Goal: Information Seeking & Learning: Find specific fact

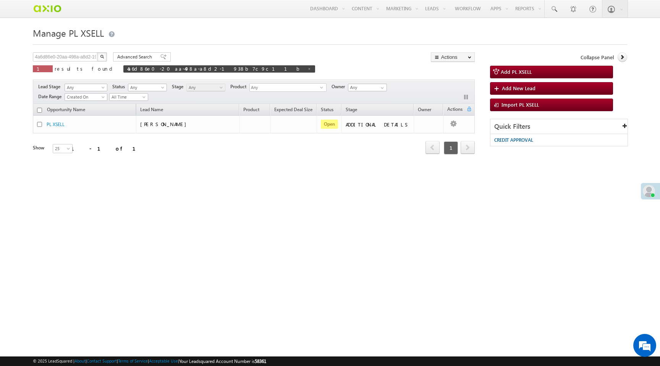
click at [103, 58] on img "button" at bounding box center [102, 57] width 4 height 4
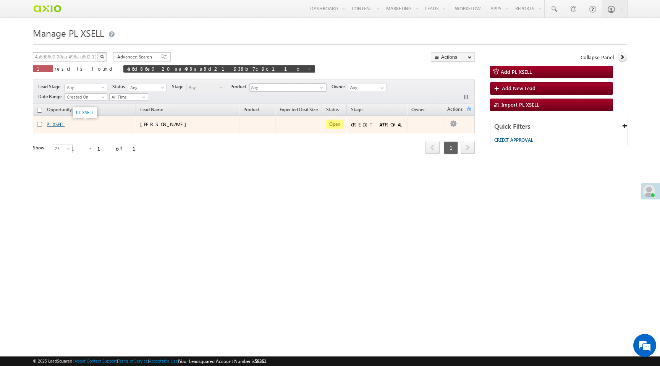
click at [59, 123] on link "PL XSELL" at bounding box center [56, 124] width 18 height 6
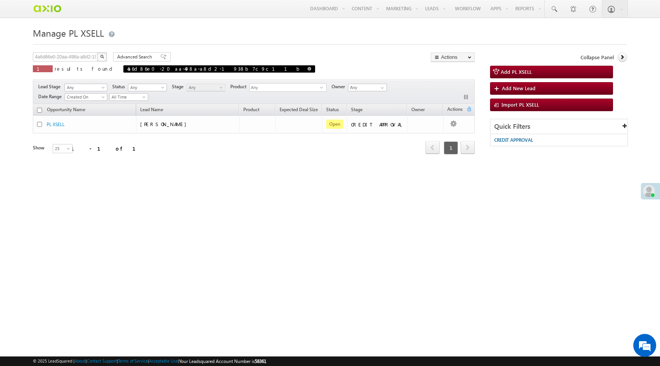
click at [307, 69] on span at bounding box center [309, 69] width 4 height 4
type input "Search PL XSELL"
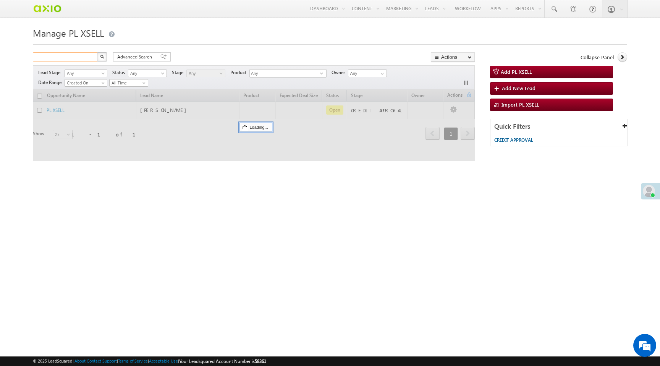
click at [79, 59] on input "text" at bounding box center [65, 56] width 65 height 9
paste input "02ba8c7e-92a9-42cc-9ff6-e7b8a9166015"
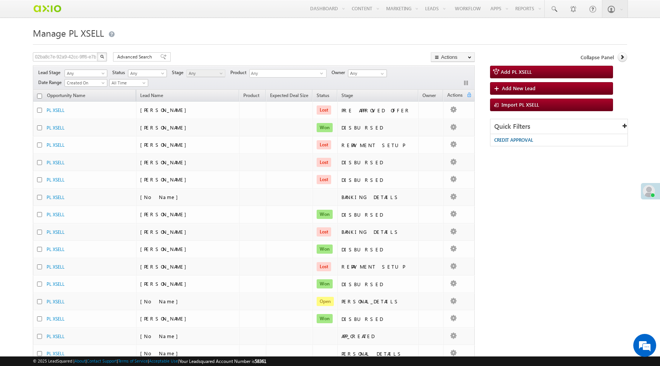
click at [100, 57] on img "button" at bounding box center [102, 57] width 4 height 4
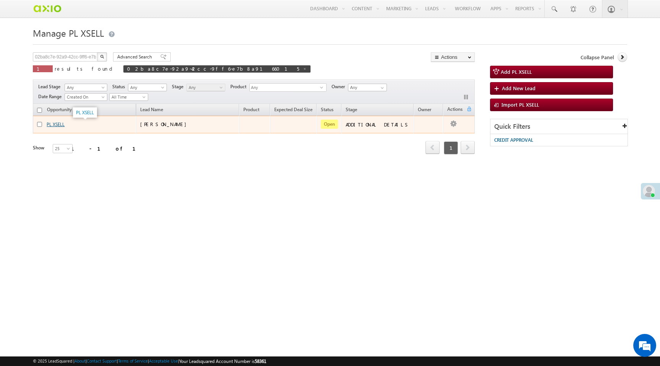
click at [61, 126] on link "PL XSELL" at bounding box center [56, 124] width 18 height 6
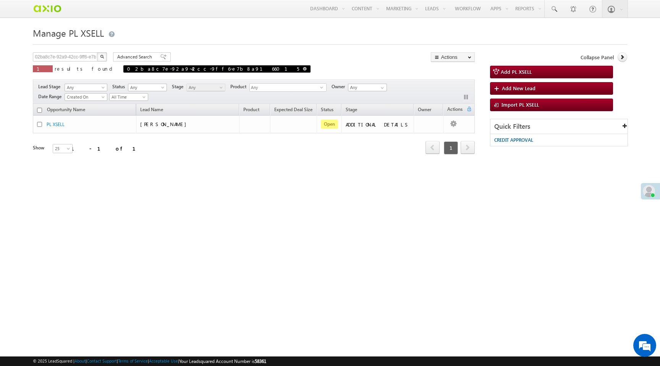
click at [303, 69] on span at bounding box center [305, 69] width 4 height 4
type input "Search PL XSELL"
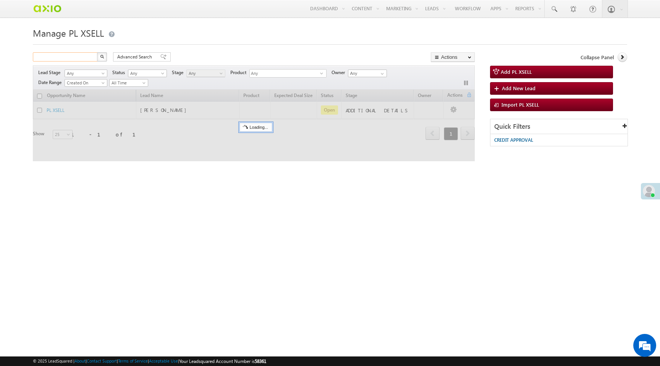
click at [78, 58] on input "text" at bounding box center [65, 56] width 65 height 9
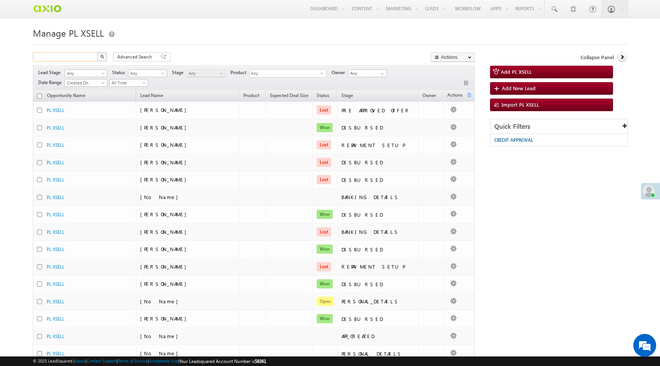
paste input "9a4c6b3d-e82c-4701-ba9e-007e91a75195"
click at [103, 57] on img "button" at bounding box center [102, 57] width 4 height 4
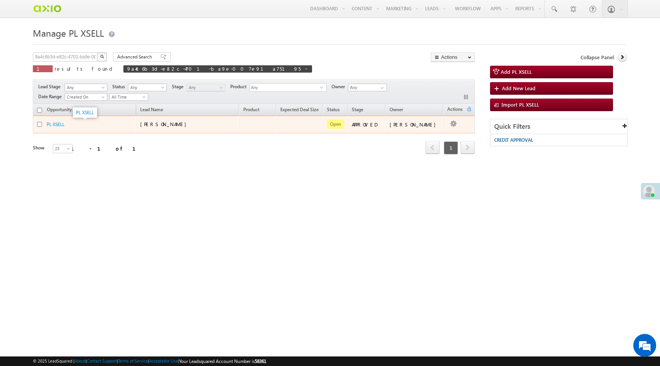
click at [65, 125] on div "PL XSELL" at bounding box center [85, 124] width 76 height 7
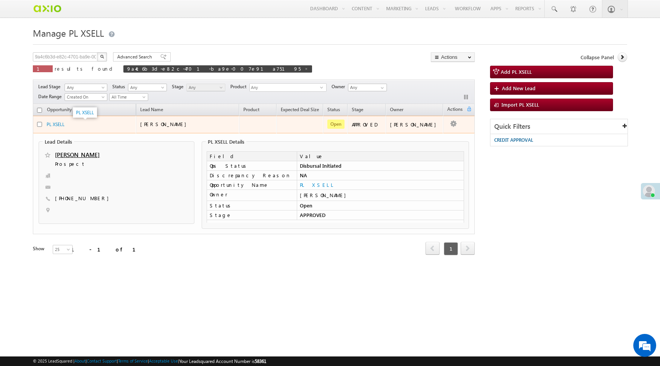
click at [65, 125] on div "PL XSELL" at bounding box center [85, 124] width 76 height 7
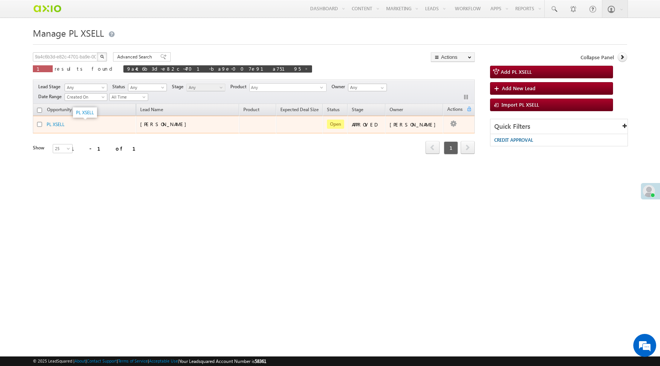
click at [65, 125] on div "PL XSELL" at bounding box center [85, 124] width 76 height 7
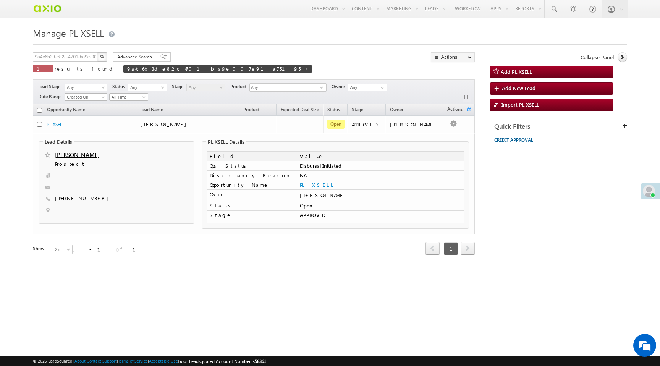
click at [80, 198] on span "[PHONE_NUMBER]" at bounding box center [84, 199] width 58 height 8
copy span "9998887778"
click at [304, 69] on span at bounding box center [306, 69] width 4 height 4
type input "Search PL XSELL"
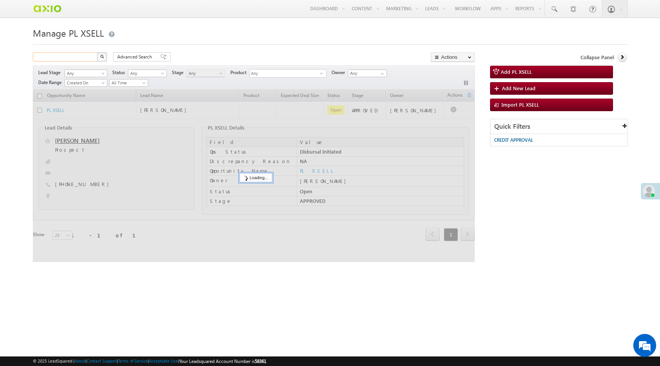
click at [76, 59] on input "text" at bounding box center [65, 56] width 65 height 9
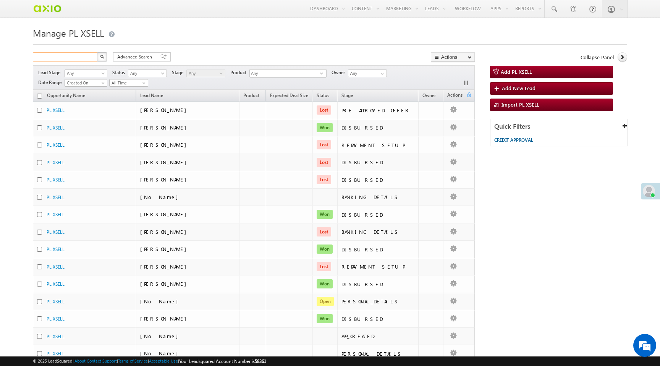
paste input "d3db3f85-a8cb-467c-9a0d-28012819c47e"
type input "d3db3f85-a8cb-467c-9a0d-28012819c47e"
click at [102, 57] on img "button" at bounding box center [102, 57] width 4 height 4
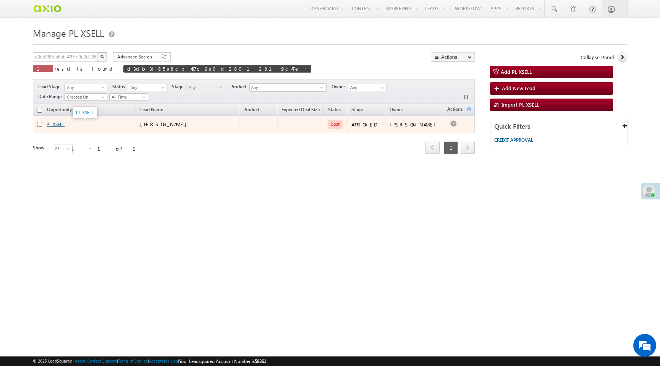
click at [57, 127] on link "PL XSELL" at bounding box center [56, 124] width 18 height 6
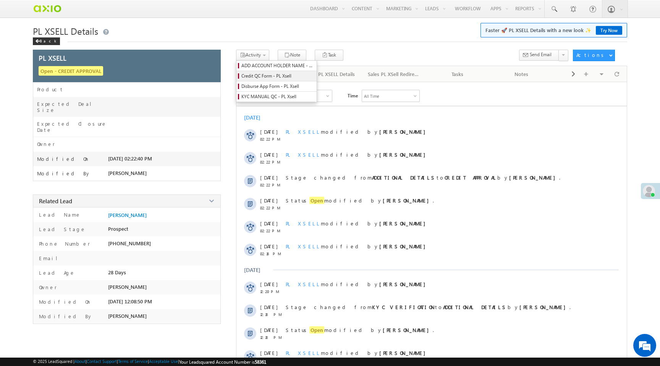
click at [264, 78] on span "Credit QC Form - PL Xsell" at bounding box center [277, 76] width 73 height 7
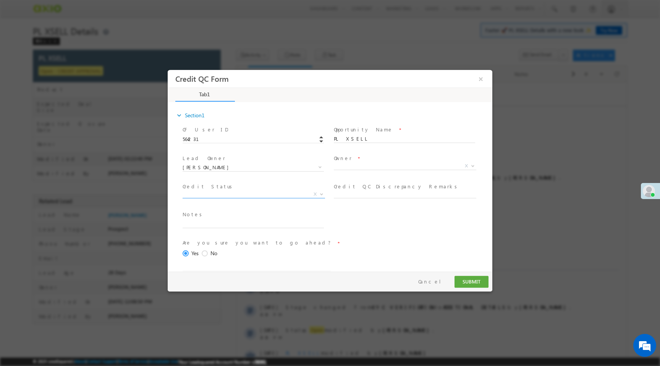
select select "50aed37f-b58e-11ec-8597-0681fe0b10f8"
click at [363, 167] on span "X" at bounding box center [405, 166] width 142 height 8
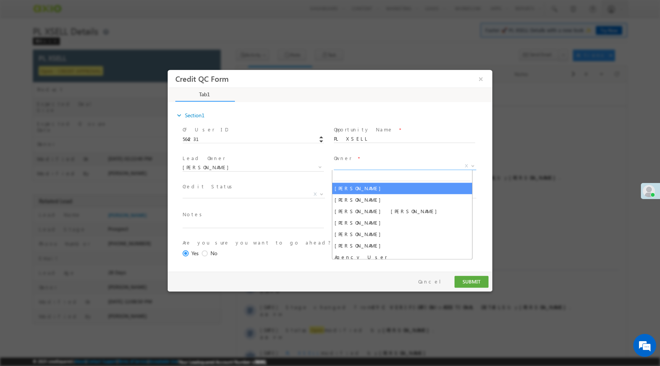
select select "f8849782-a99c-11ec-8597-0681fe0b10f8"
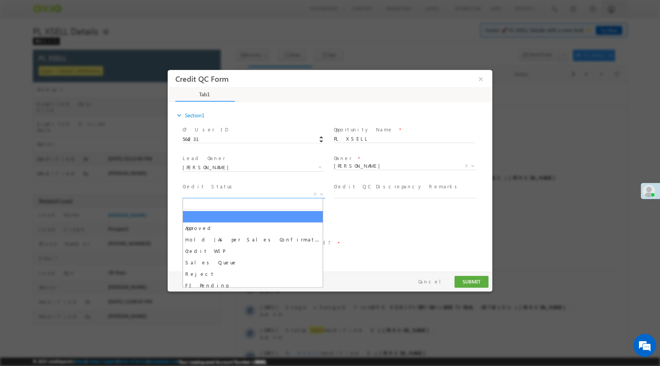
click at [265, 196] on span "X" at bounding box center [254, 195] width 142 height 8
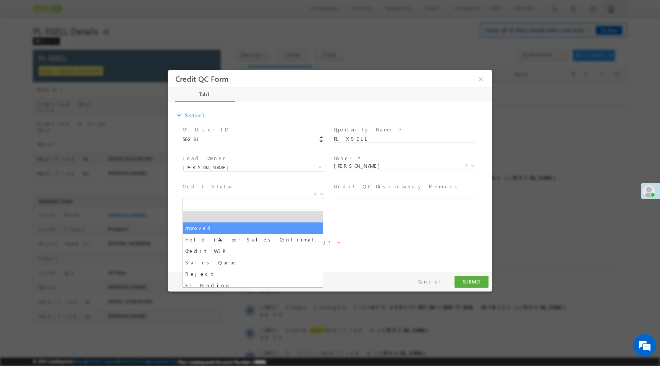
select select "Approved"
select select "NA"
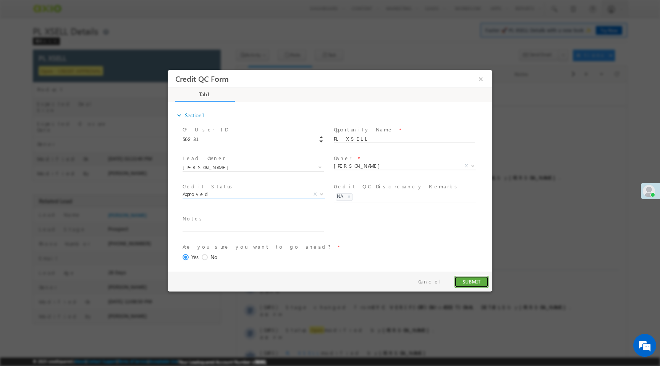
click at [470, 284] on button "SUBMIT" at bounding box center [472, 282] width 34 height 12
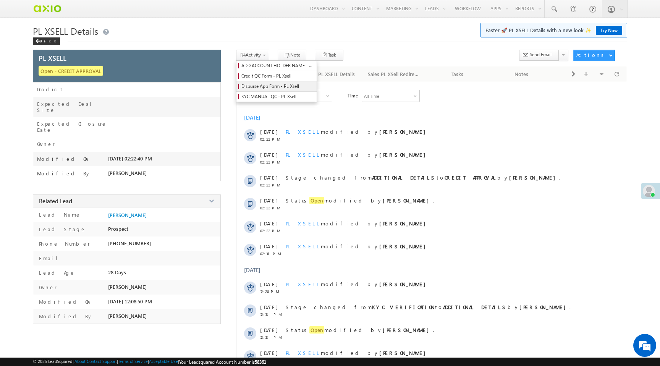
click at [258, 86] on span "Disburse App Form - PL Xsell" at bounding box center [277, 86] width 73 height 7
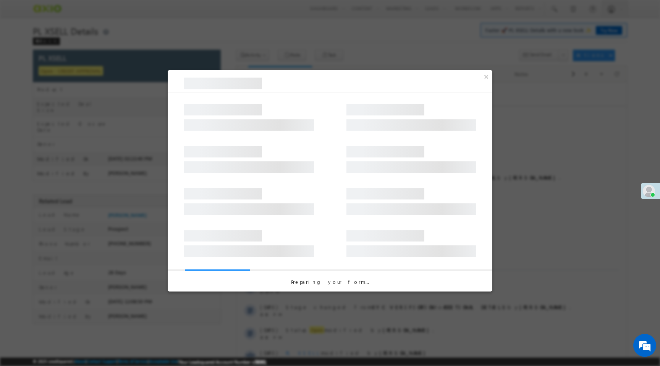
select select "PL XSell Disbursement Initiated"
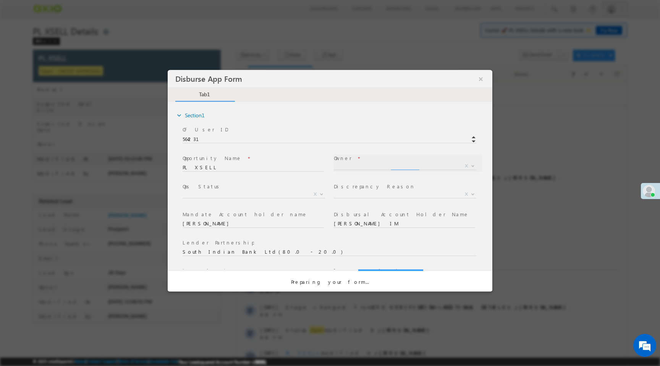
select select "f8849782-a99c-11ec-8597-0681fe0b10f8"
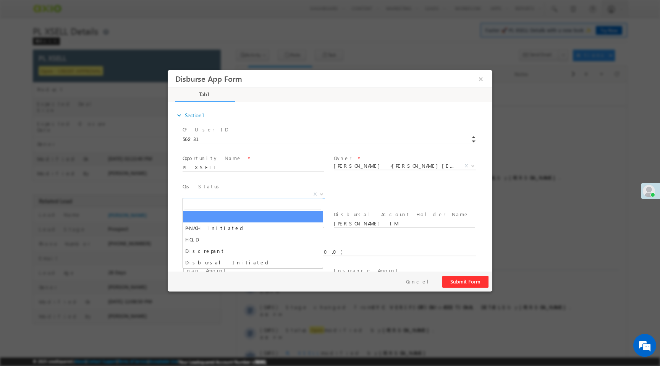
click at [291, 192] on span "X" at bounding box center [254, 195] width 142 height 8
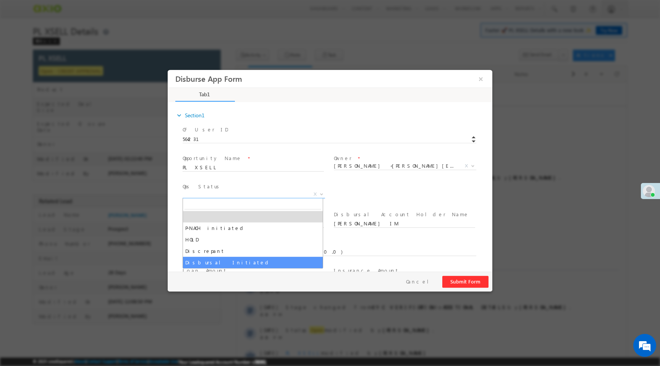
select select "Disbursal Initiated"
select select "NA"
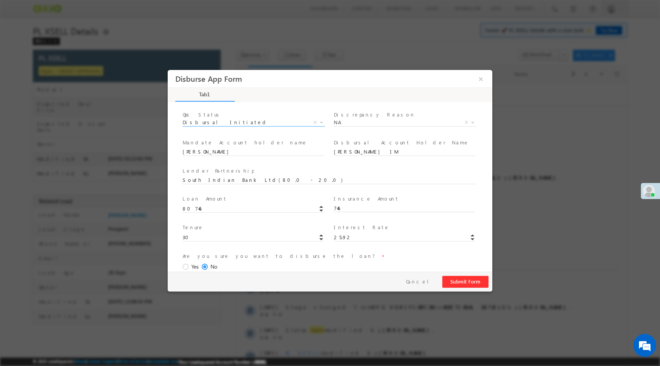
scroll to position [113, 0]
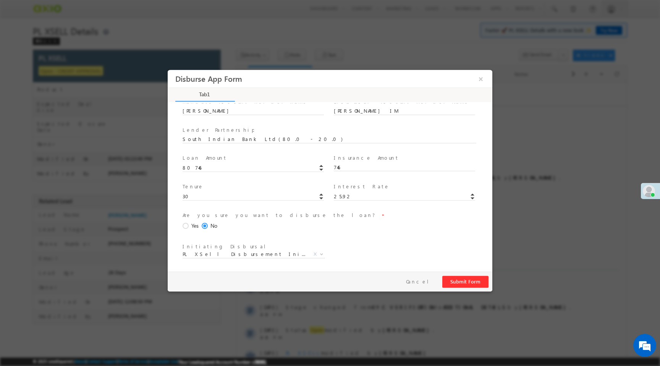
click at [188, 224] on span at bounding box center [187, 226] width 8 height 7
click at [168, 70] on input "Yes" at bounding box center [168, 70] width 0 height 0
click at [458, 283] on button "Submit Form" at bounding box center [465, 282] width 46 height 12
click at [427, 283] on button "Cancel" at bounding box center [420, 281] width 40 height 11
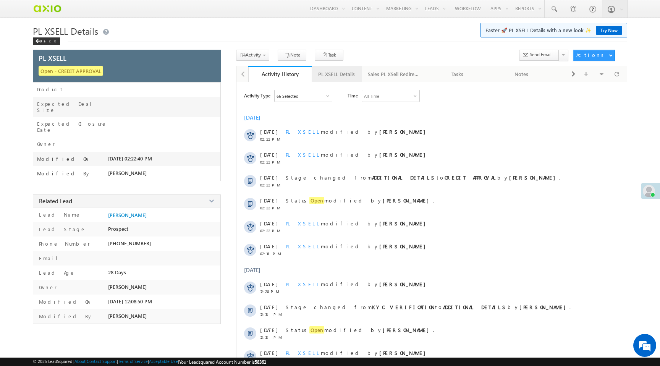
click at [336, 73] on div "PL XSELL Details" at bounding box center [336, 74] width 37 height 9
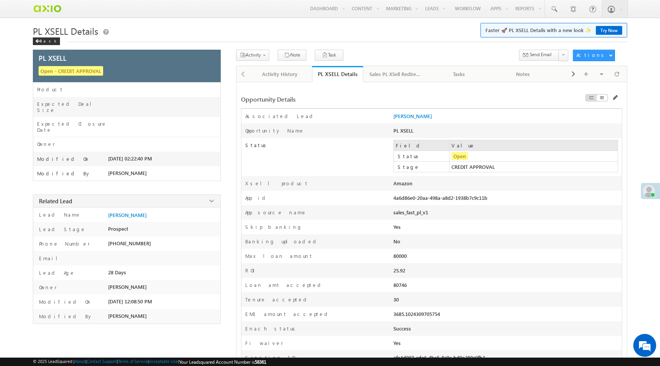
click at [456, 197] on div "4a6d86e0-20aa-498a-a8d2-1938b7c9c11b" at bounding box center [461, 199] width 137 height 11
copy div "4a6d86e0-20aa-498a-a8d2-1938b7c9c11b"
click at [393, 234] on div "Yes" at bounding box center [461, 228] width 137 height 11
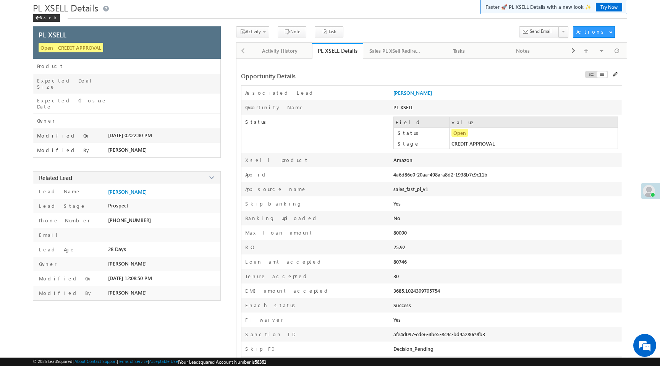
scroll to position [22, 0]
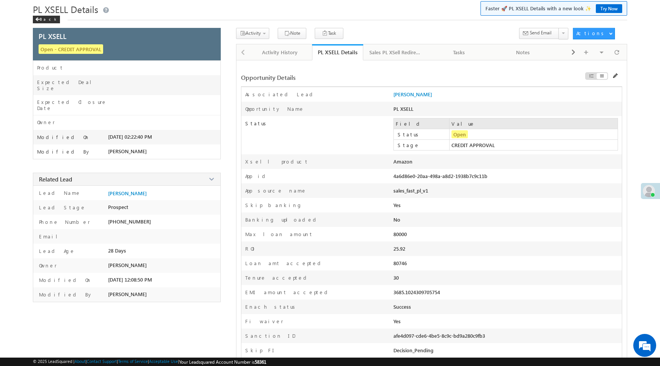
click at [397, 236] on div "80000" at bounding box center [461, 236] width 137 height 11
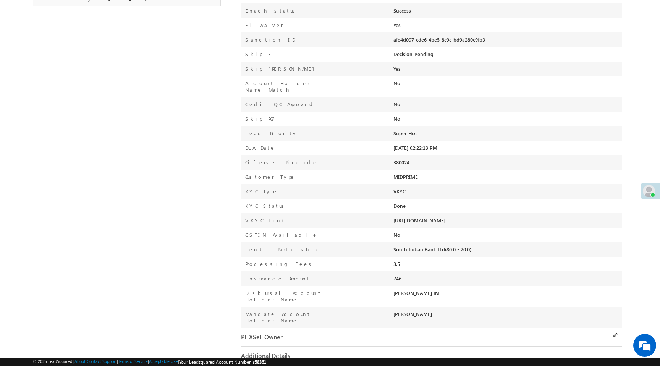
scroll to position [0, 0]
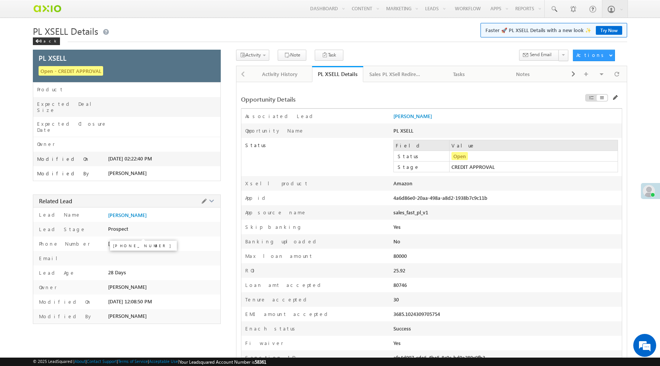
click at [143, 240] on span "+91-9998887775" at bounding box center [129, 243] width 43 height 6
copy span "9998887775"
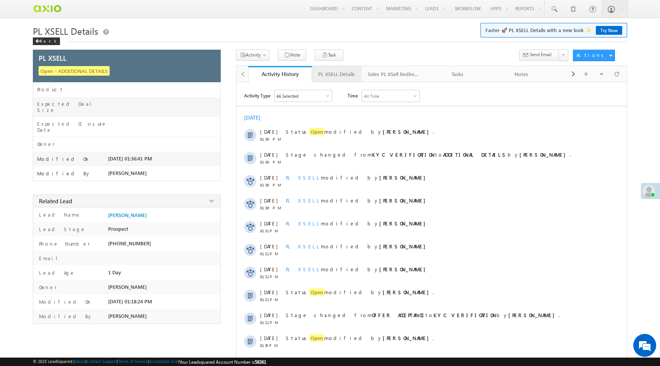
click at [331, 76] on div "PL XSELL Details" at bounding box center [336, 74] width 37 height 9
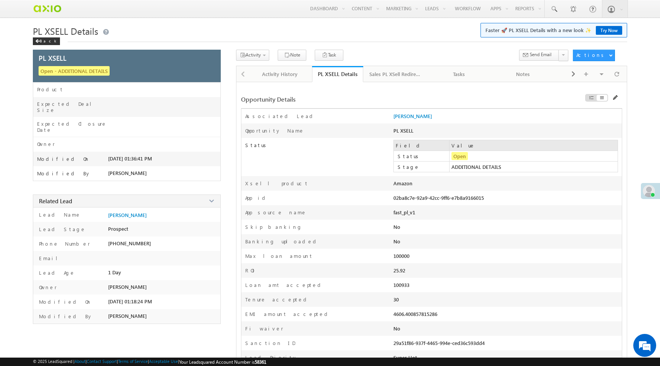
click at [427, 197] on div "02ba8c7e-92a9-42cc-9ff6-e7b8a9166015" at bounding box center [461, 199] width 137 height 11
copy div "02ba8c7e-92a9-42cc-9ff6-e7b8a9166015"
click at [141, 240] on span "+91-9890085516" at bounding box center [129, 243] width 43 height 6
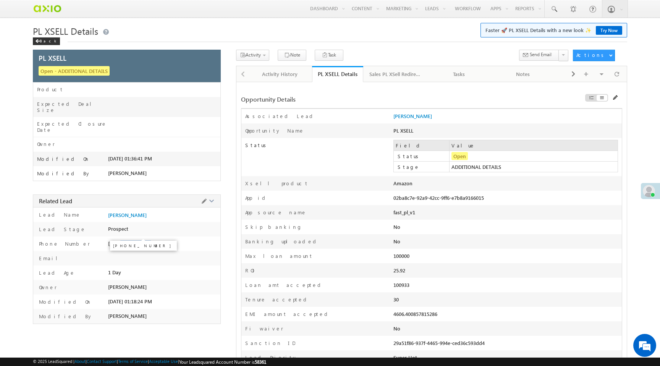
click at [141, 240] on span "+91-9890085516" at bounding box center [129, 243] width 43 height 6
copy span "9890085516"
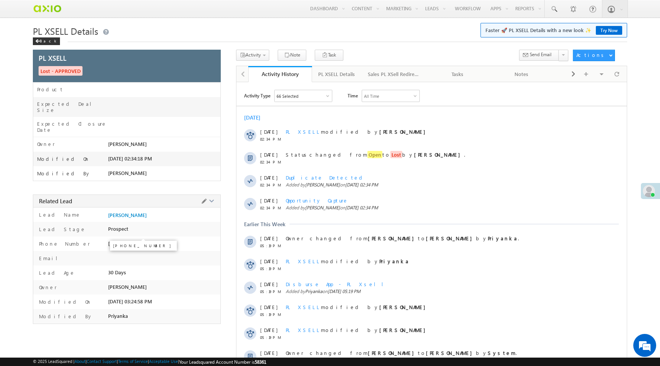
click at [146, 240] on span "[PHONE_NUMBER]" at bounding box center [129, 243] width 43 height 6
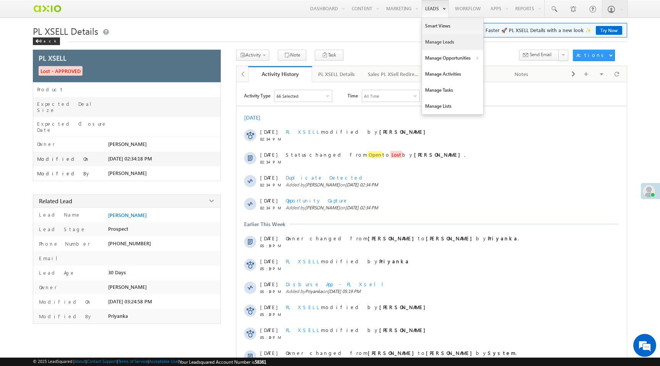
click at [431, 40] on link "Manage Leads" at bounding box center [452, 42] width 61 height 16
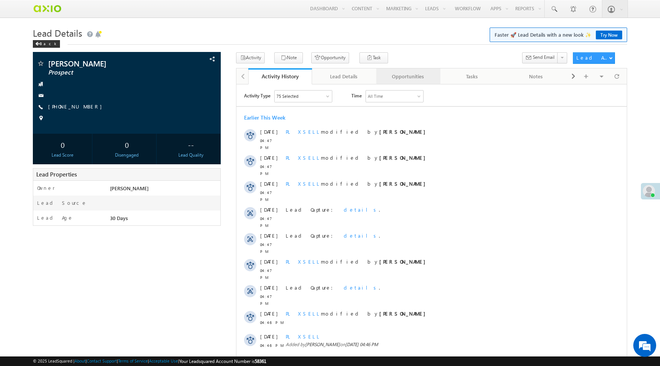
click at [406, 75] on div "Opportunities" at bounding box center [407, 76] width 51 height 9
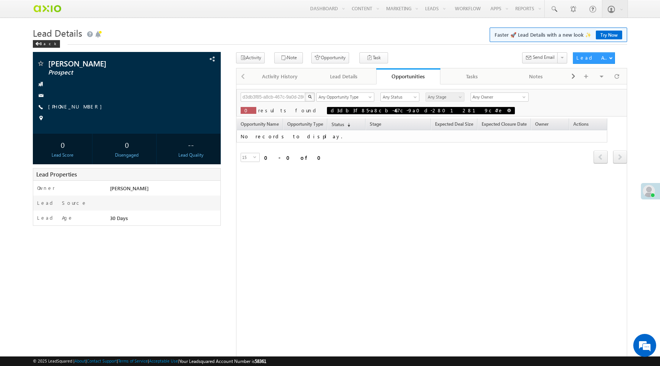
click at [507, 111] on span at bounding box center [509, 110] width 4 height 4
type input "Search Opportunities"
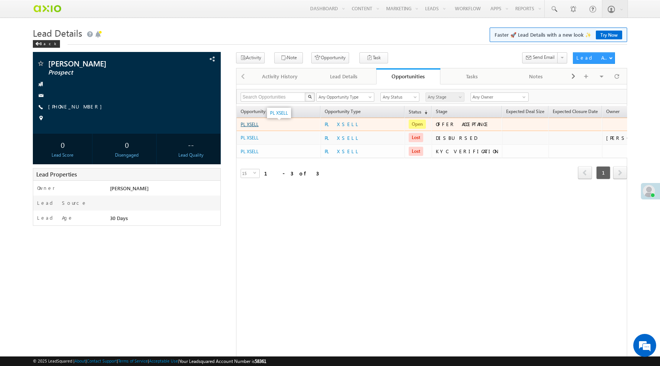
click at [252, 127] on link "PL XSELL" at bounding box center [250, 124] width 18 height 6
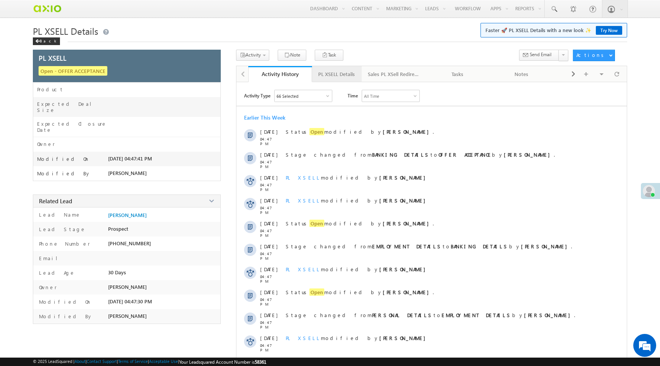
click at [345, 76] on div "PL XSELL Details" at bounding box center [336, 74] width 37 height 9
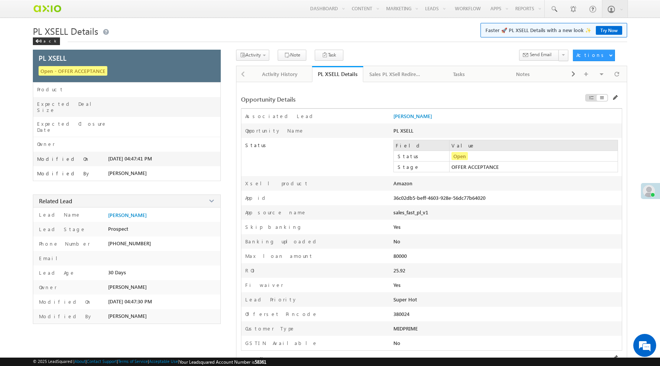
click at [429, 199] on div "36c02db5-beff-4603-928e-56dc77b64020" at bounding box center [461, 199] width 137 height 11
copy div "36c02db5-beff-4603-928e-56dc77b64020"
